Goal: Transaction & Acquisition: Purchase product/service

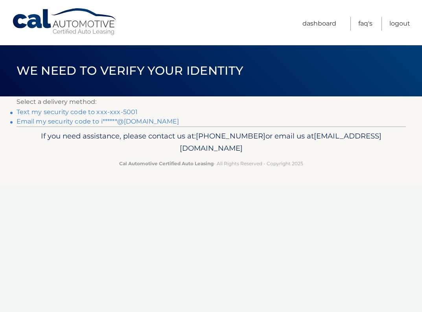
click at [122, 109] on link "Text my security code to xxx-xxx-5001" at bounding box center [78, 111] width 122 height 7
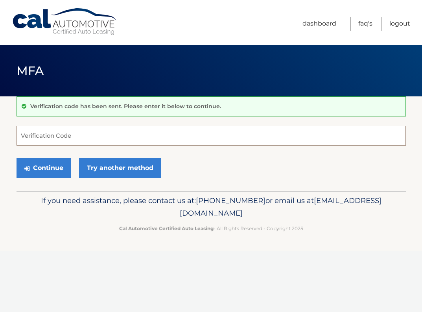
click at [98, 138] on input "Verification Code" at bounding box center [212, 136] width 390 height 20
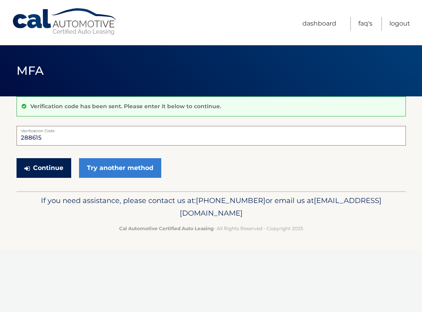
type input "288615"
click at [58, 170] on button "Continue" at bounding box center [44, 168] width 55 height 20
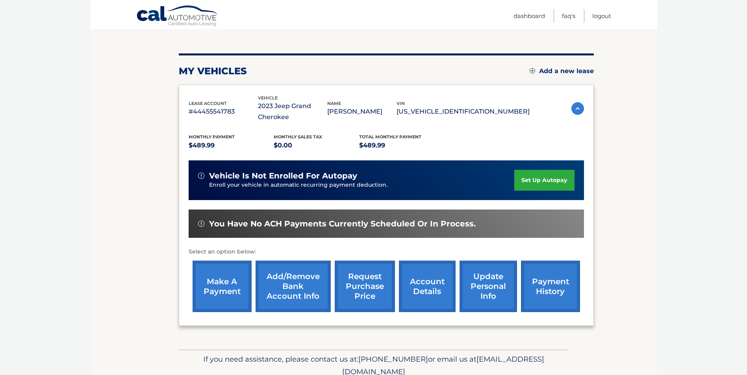
scroll to position [79, 0]
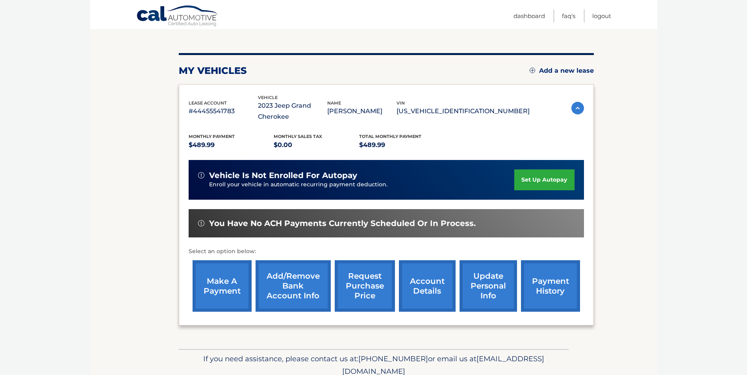
click at [215, 295] on link "make a payment" at bounding box center [221, 287] width 59 height 52
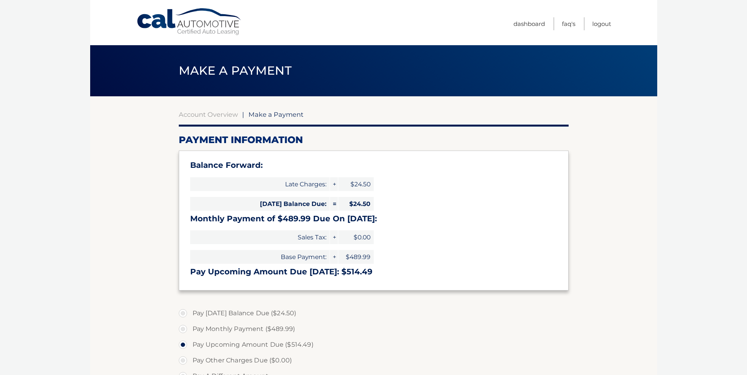
select select "YzM4ZDVjZTAtZjI3NS00ZjFhLTg3NTEtMzQzYWJjZjEyNjFm"
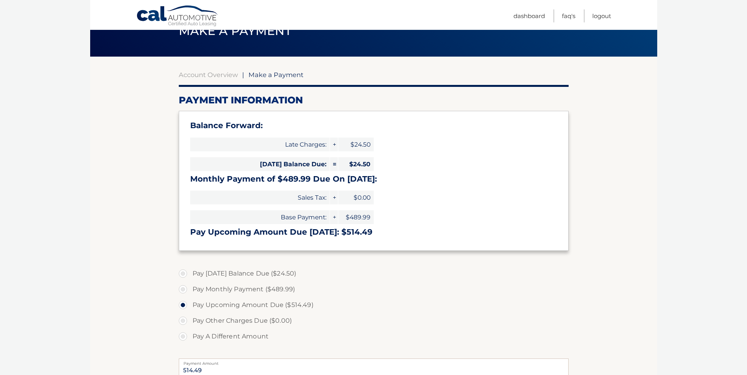
scroll to position [39, 0]
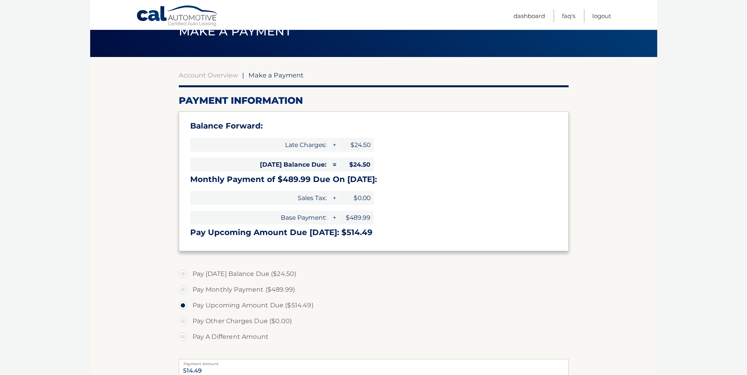
click at [185, 288] on label "Pay Monthly Payment ($489.99)" at bounding box center [374, 290] width 390 height 16
click at [185, 288] on input "Pay Monthly Payment ($489.99)" at bounding box center [186, 288] width 8 height 13
radio input "true"
type input "489.99"
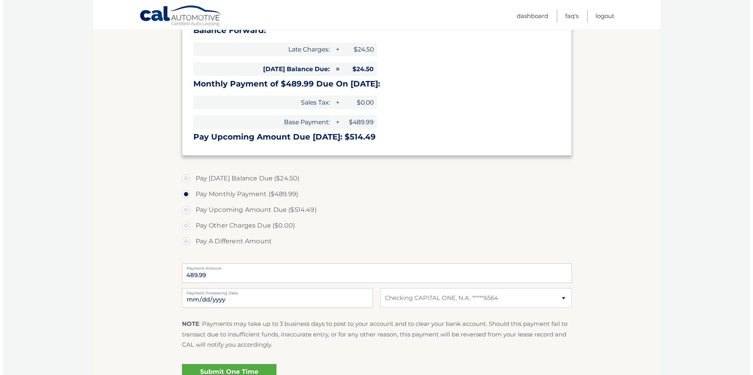
scroll to position [157, 0]
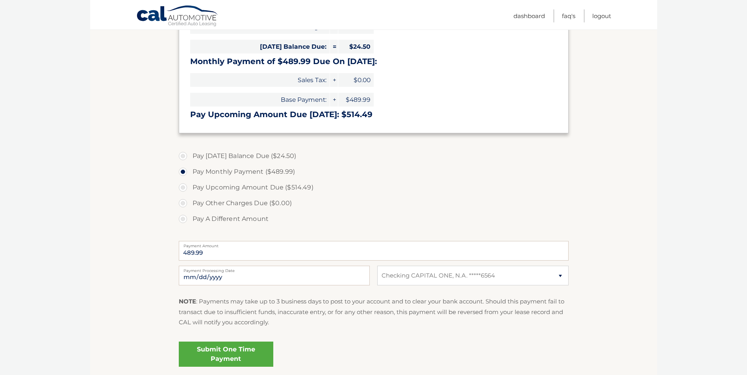
click at [231, 359] on link "Submit One Time Payment" at bounding box center [226, 354] width 94 height 25
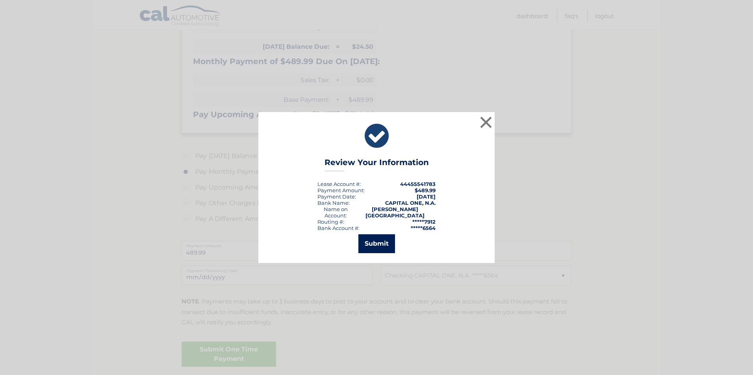
click at [377, 239] on button "Submit" at bounding box center [376, 244] width 37 height 19
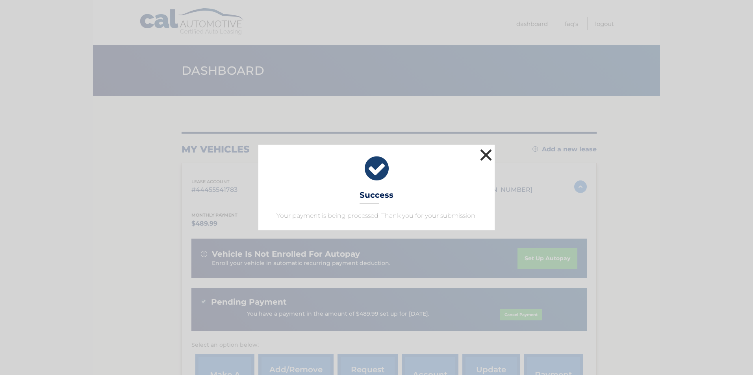
click at [483, 153] on button "×" at bounding box center [486, 155] width 16 height 16
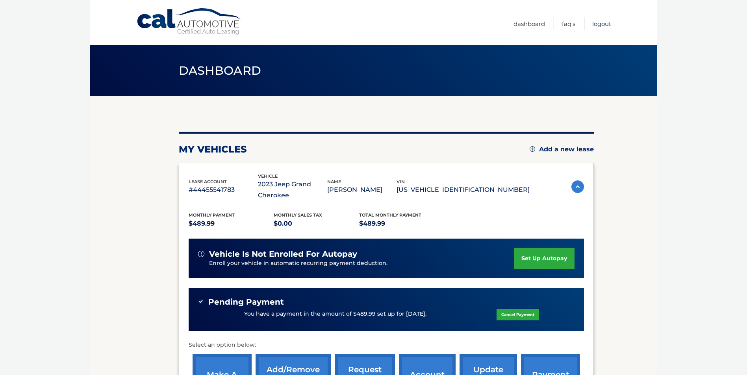
click at [601, 26] on link "Logout" at bounding box center [601, 23] width 19 height 13
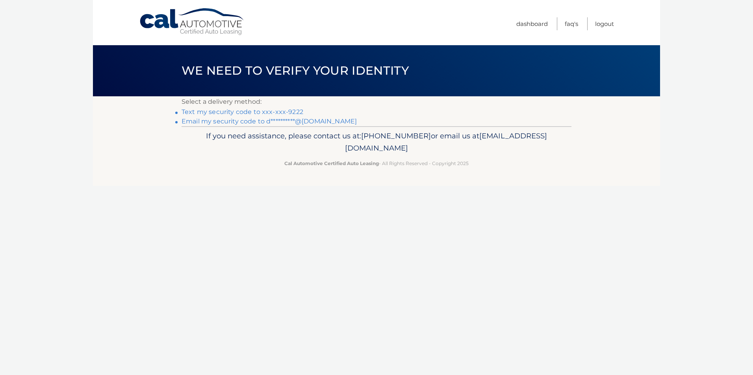
click at [266, 111] on link "Text my security code to xxx-xxx-9222" at bounding box center [242, 111] width 122 height 7
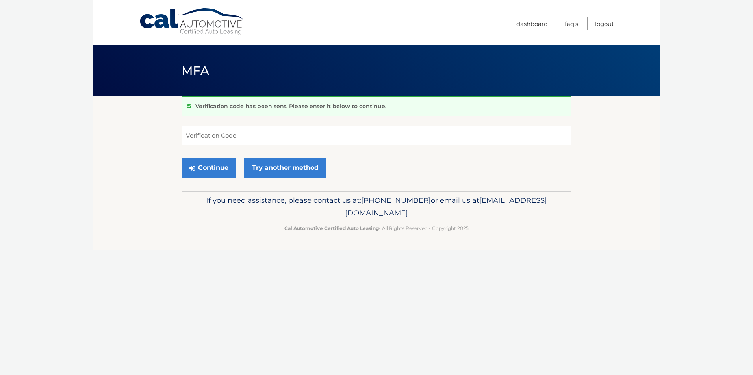
click at [241, 137] on input "Verification Code" at bounding box center [376, 136] width 390 height 20
type input "104123"
click at [215, 170] on button "Continue" at bounding box center [208, 168] width 55 height 20
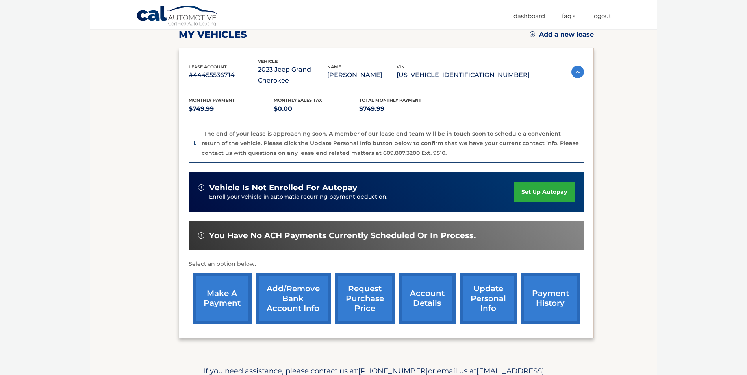
scroll to position [157, 0]
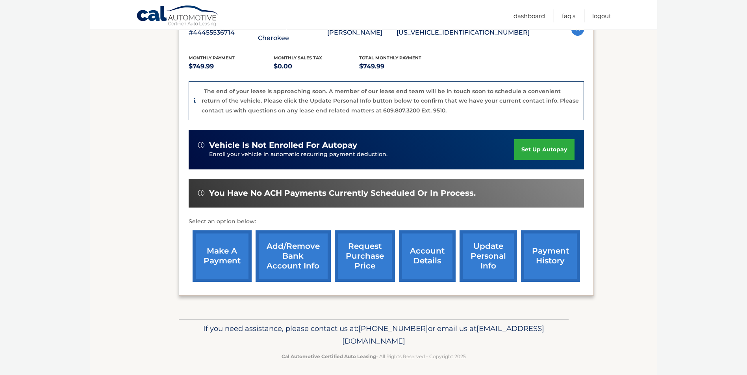
click at [214, 262] on link "make a payment" at bounding box center [221, 257] width 59 height 52
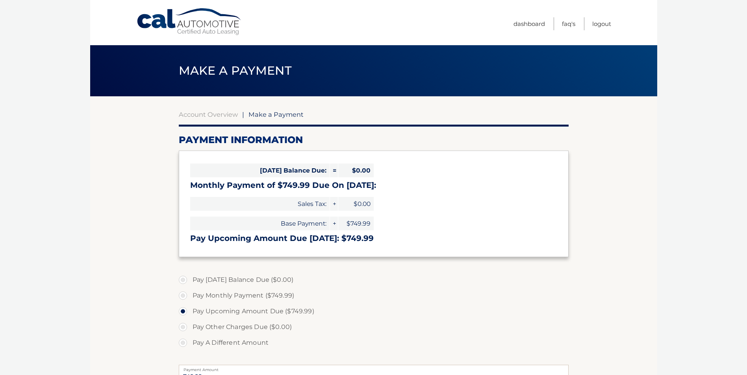
select select "NjMyMmZlYzAtMWZkYS00NjJhLWFjY2MtNjNjZWVkOTdlMjc5"
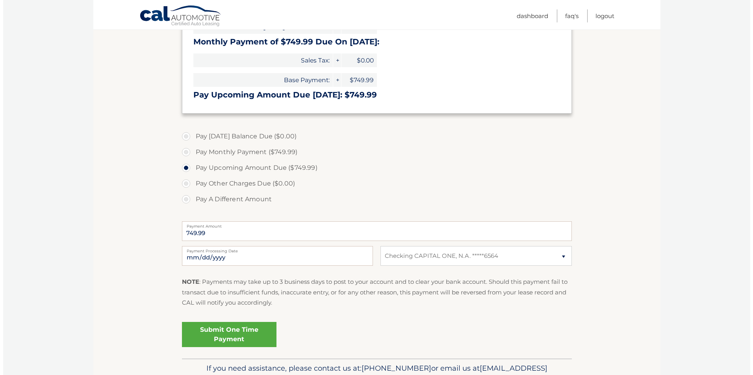
scroll to position [157, 0]
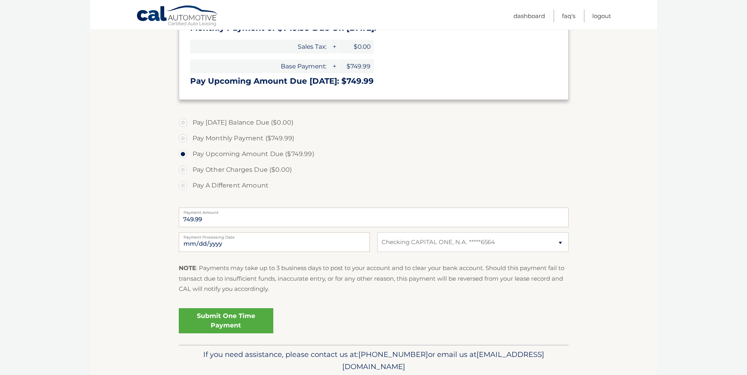
click at [240, 322] on link "Submit One Time Payment" at bounding box center [226, 321] width 94 height 25
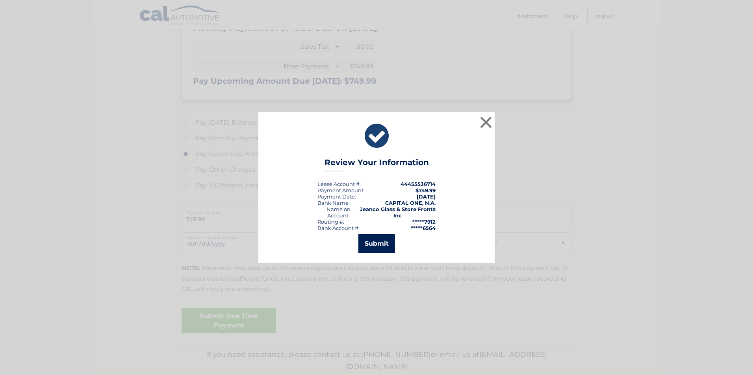
click at [372, 247] on button "Submit" at bounding box center [376, 244] width 37 height 19
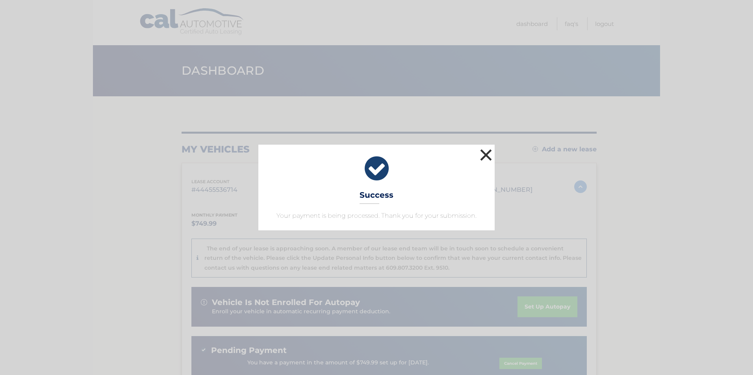
click at [489, 155] on button "×" at bounding box center [486, 155] width 16 height 16
